Goal: Navigation & Orientation: Understand site structure

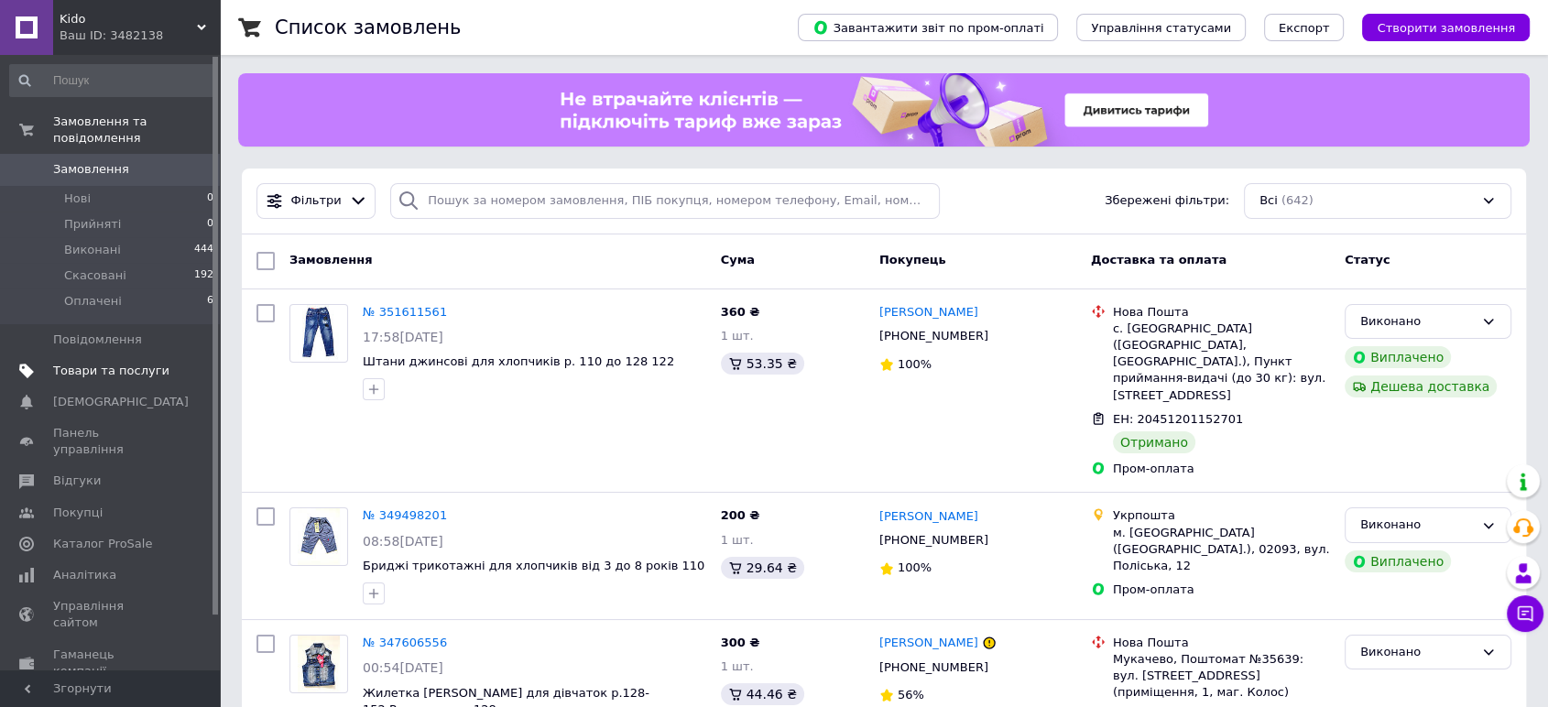
click at [105, 363] on span "Товари та послуги" at bounding box center [111, 371] width 116 height 16
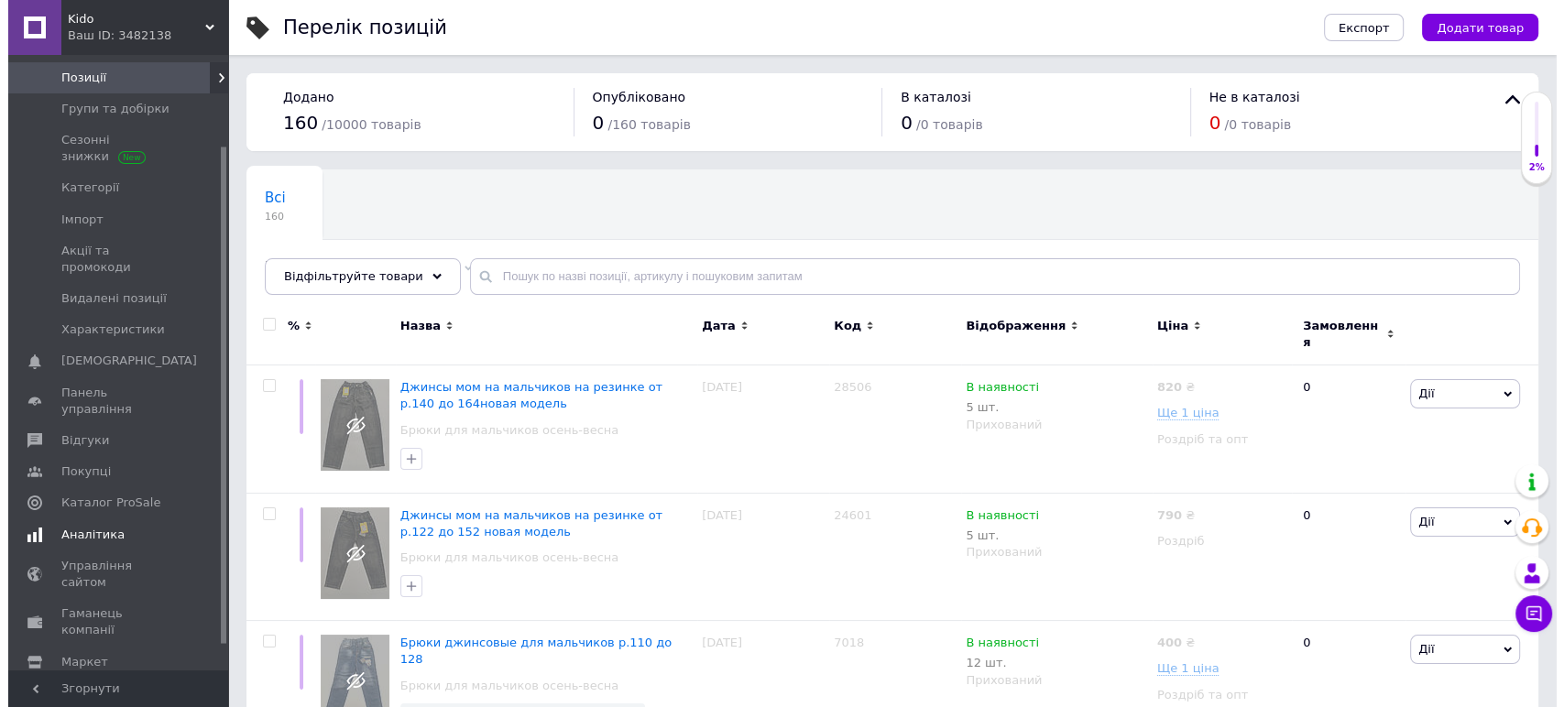
scroll to position [143, 0]
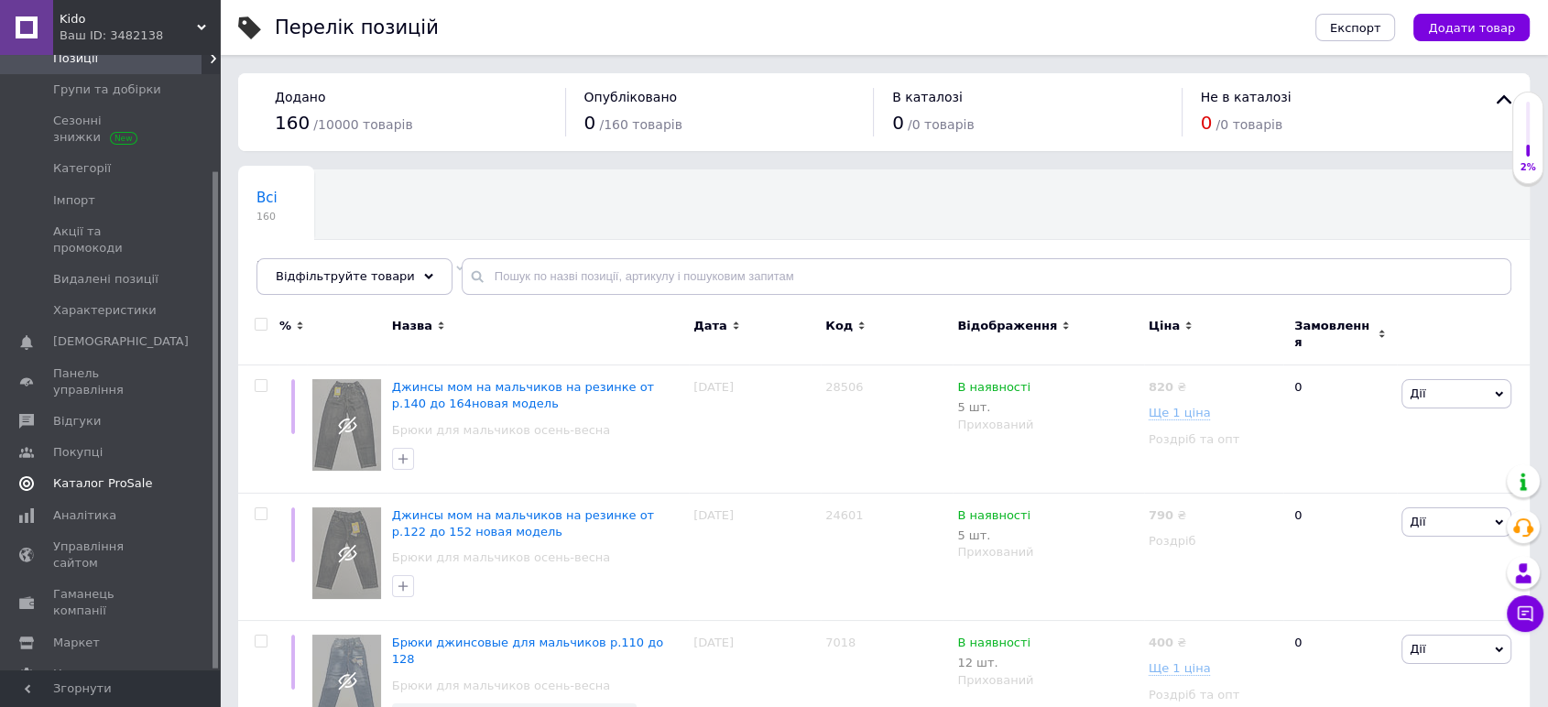
click at [85, 475] on span "Каталог ProSale" at bounding box center [102, 483] width 99 height 16
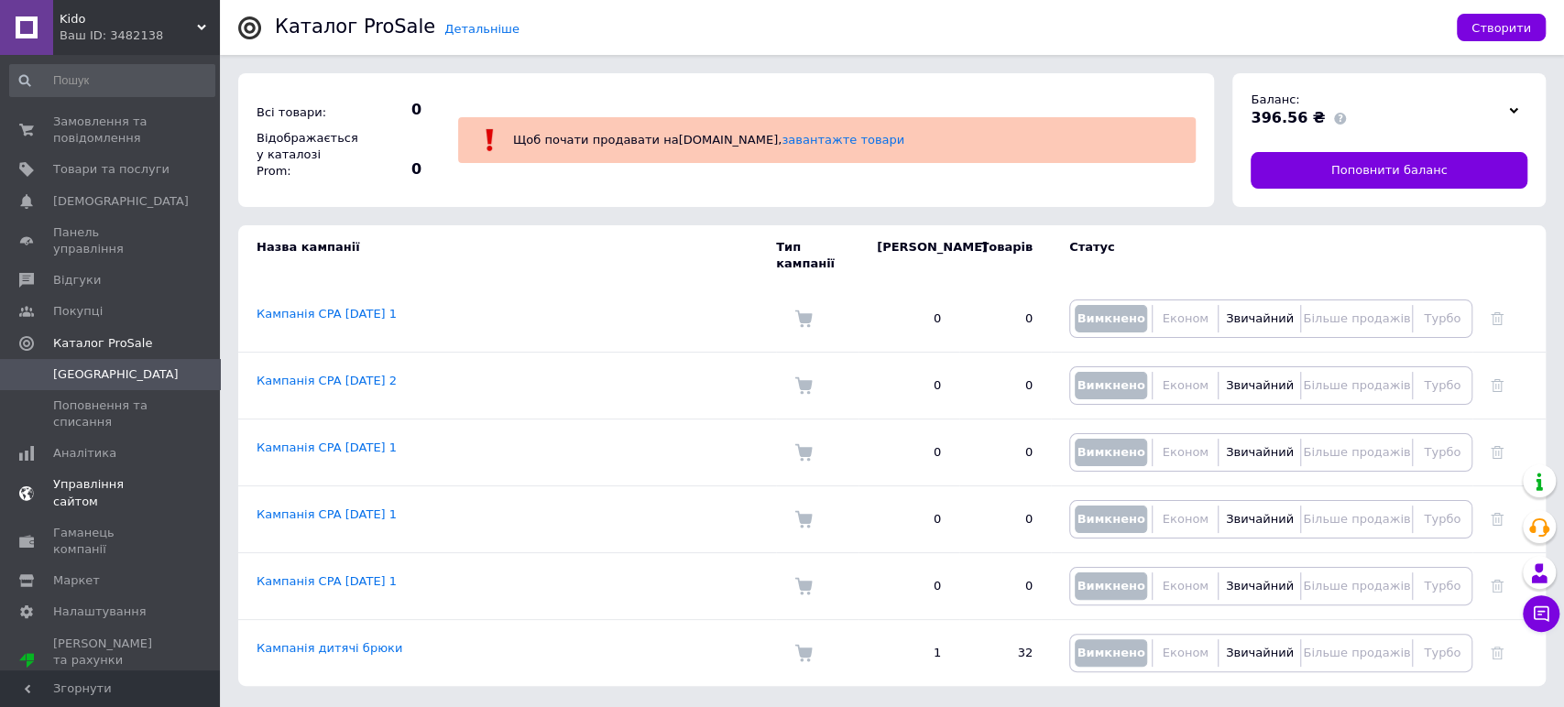
click at [91, 476] on span "Управління сайтом" at bounding box center [111, 492] width 116 height 33
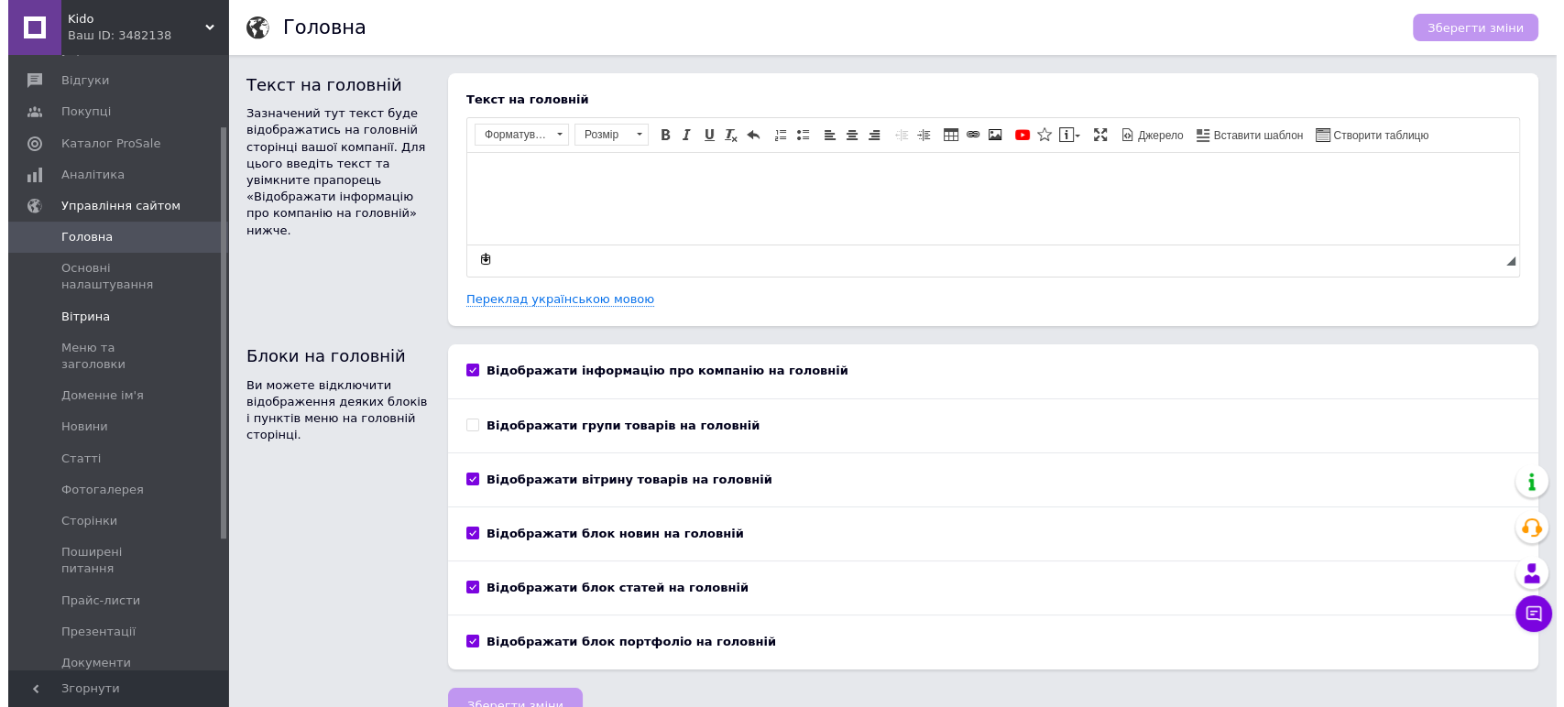
scroll to position [300, 0]
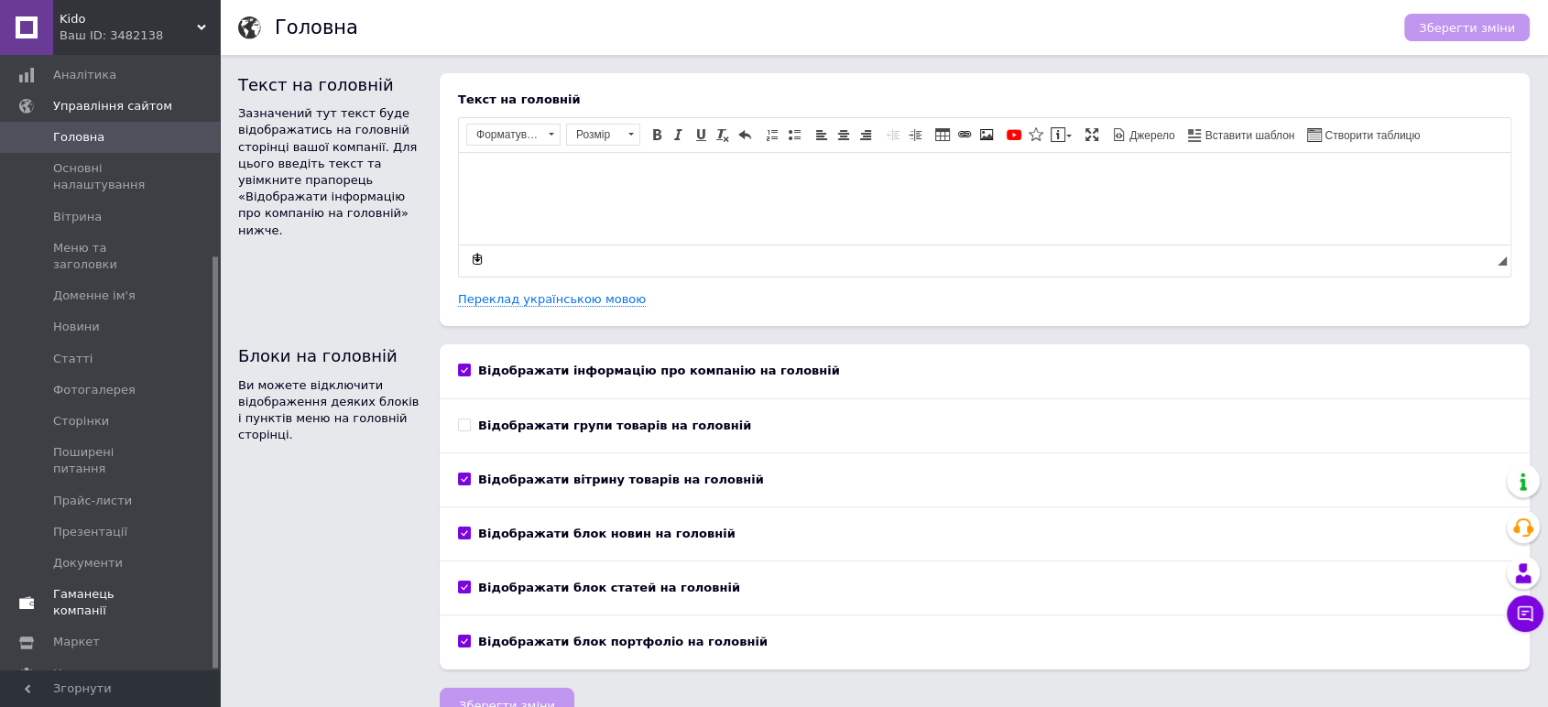
click at [66, 586] on span "Гаманець компанії" at bounding box center [111, 602] width 116 height 33
